Goal: Check status: Check status

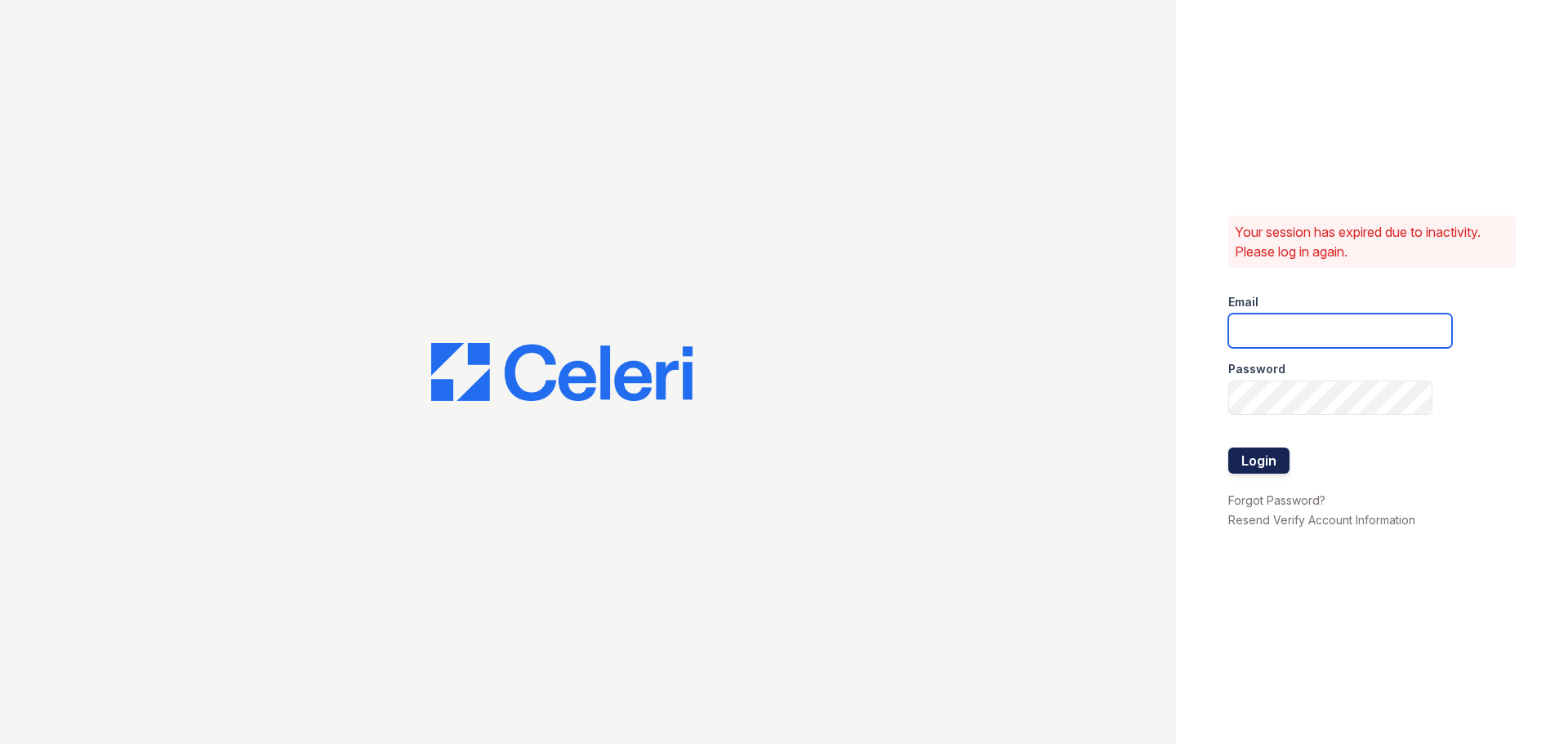
type input "[EMAIL_ADDRESS][DOMAIN_NAME]"
click at [1272, 459] on button "Login" at bounding box center [1259, 460] width 61 height 26
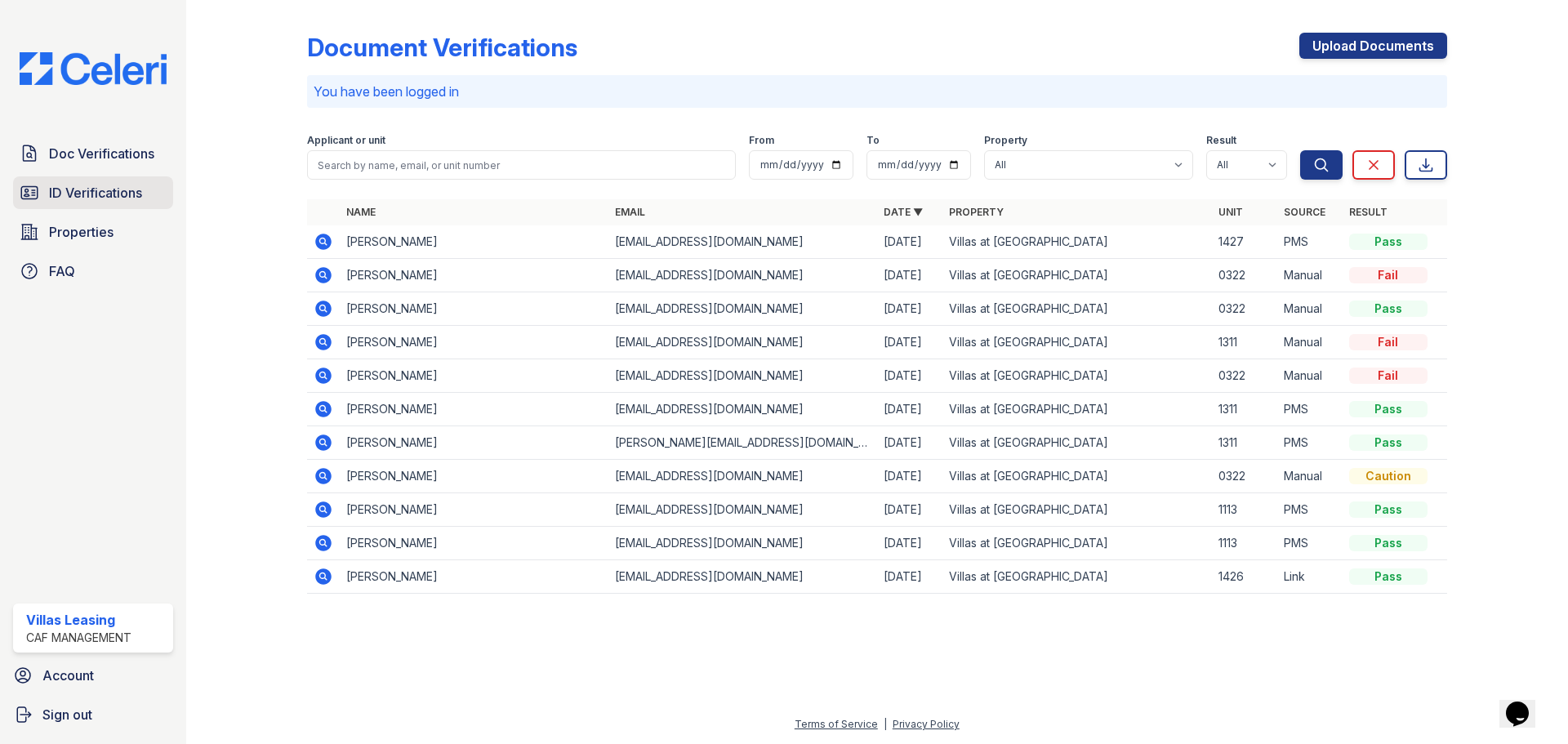
drag, startPoint x: 48, startPoint y: 195, endPoint x: 87, endPoint y: 198, distance: 39.1
click at [48, 195] on link "ID Verifications" at bounding box center [93, 193] width 160 height 32
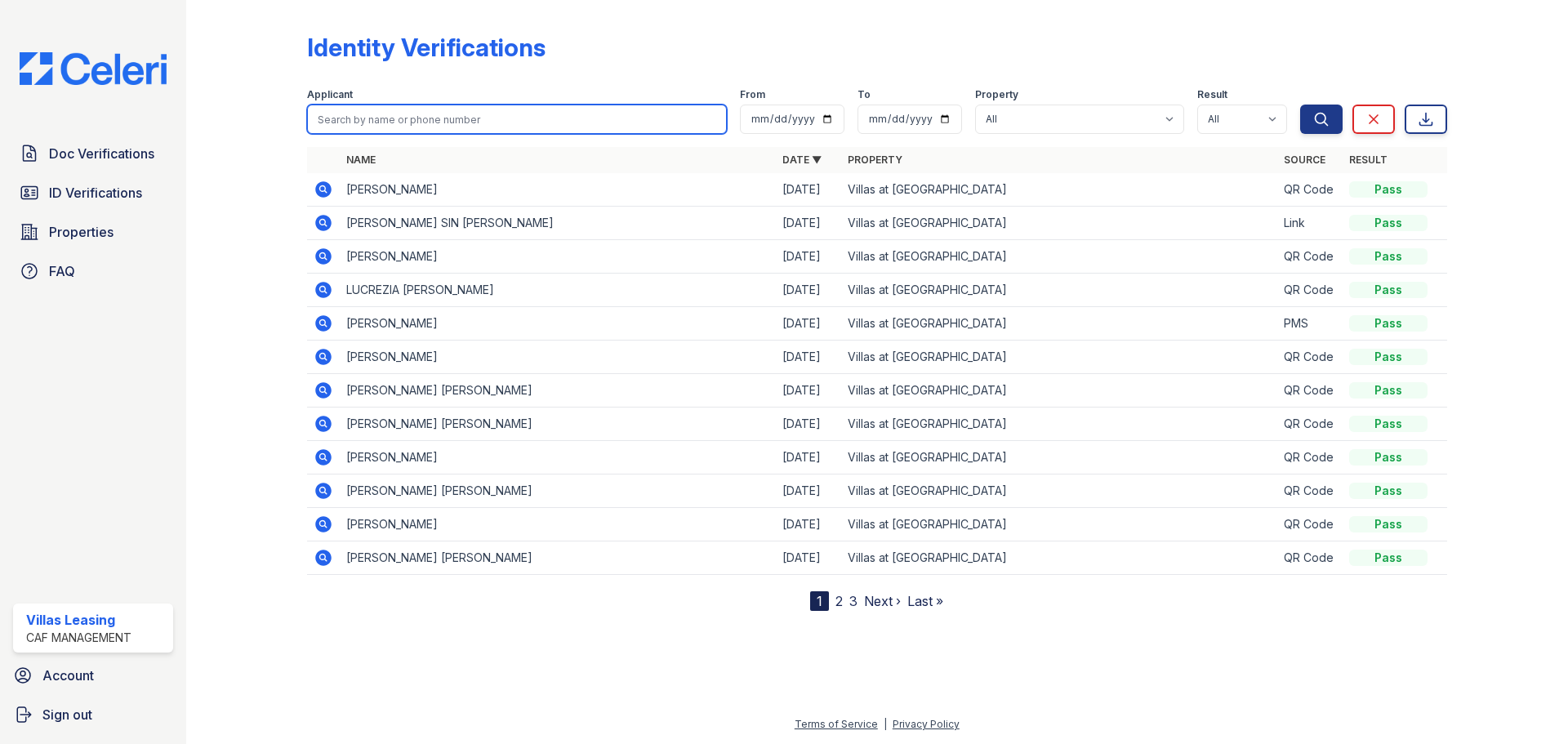
click at [391, 121] on input "search" at bounding box center [517, 119] width 420 height 30
type input "[PERSON_NAME]"
click at [1300, 104] on button "Search" at bounding box center [1321, 119] width 42 height 30
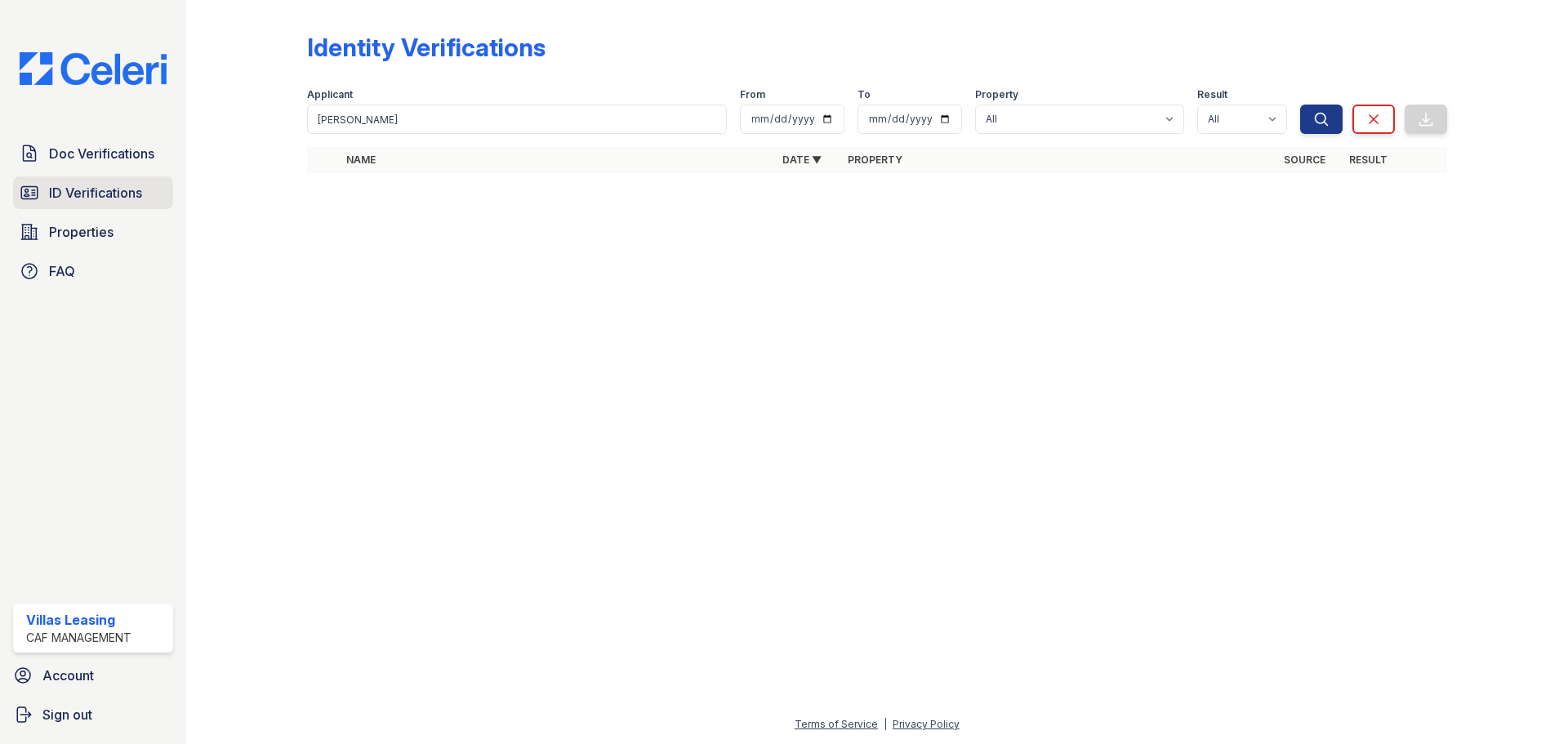
click at [68, 200] on span "ID Verifications" at bounding box center [95, 193] width 93 height 20
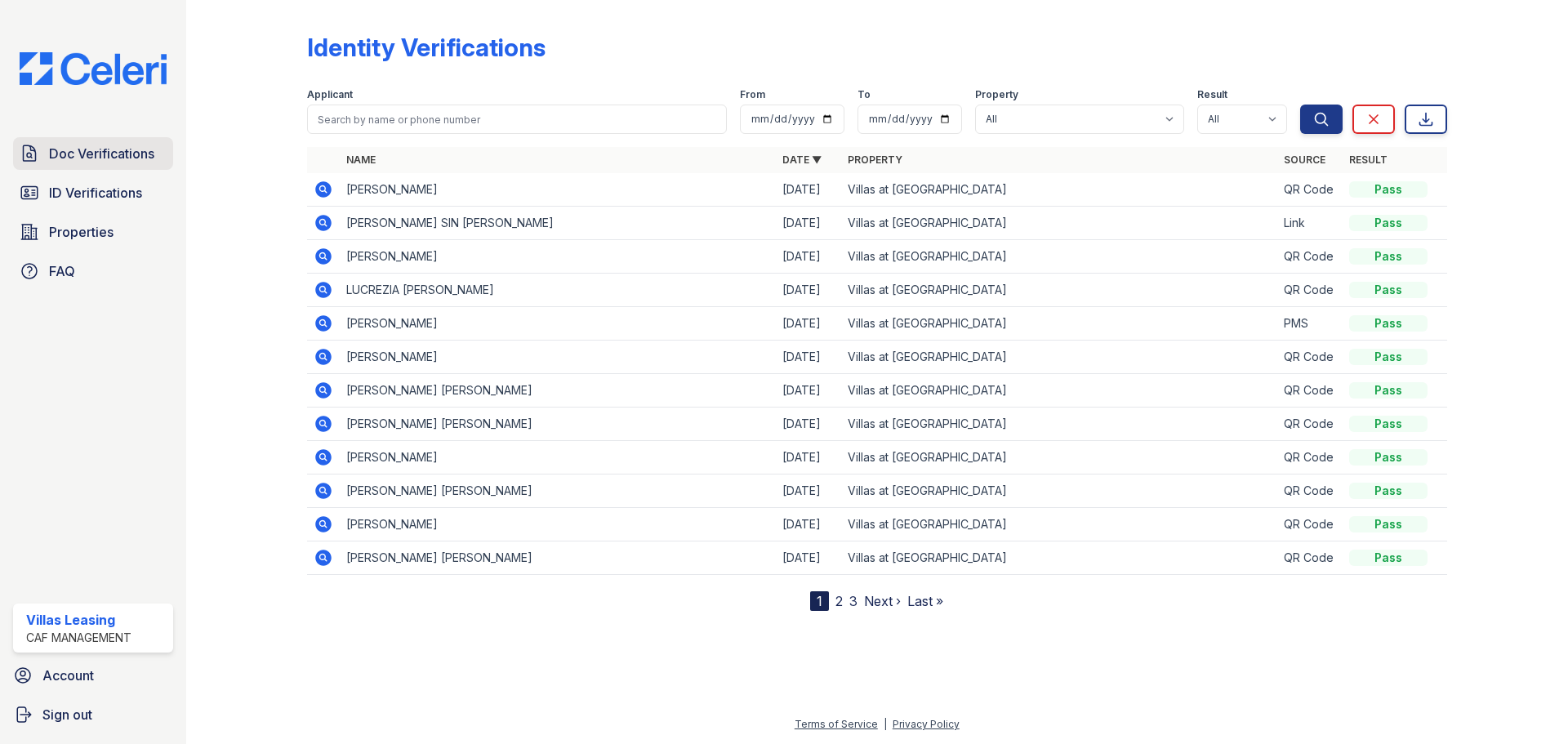
click at [101, 150] on span "Doc Verifications" at bounding box center [101, 153] width 105 height 20
